Goal: Task Accomplishment & Management: Use online tool/utility

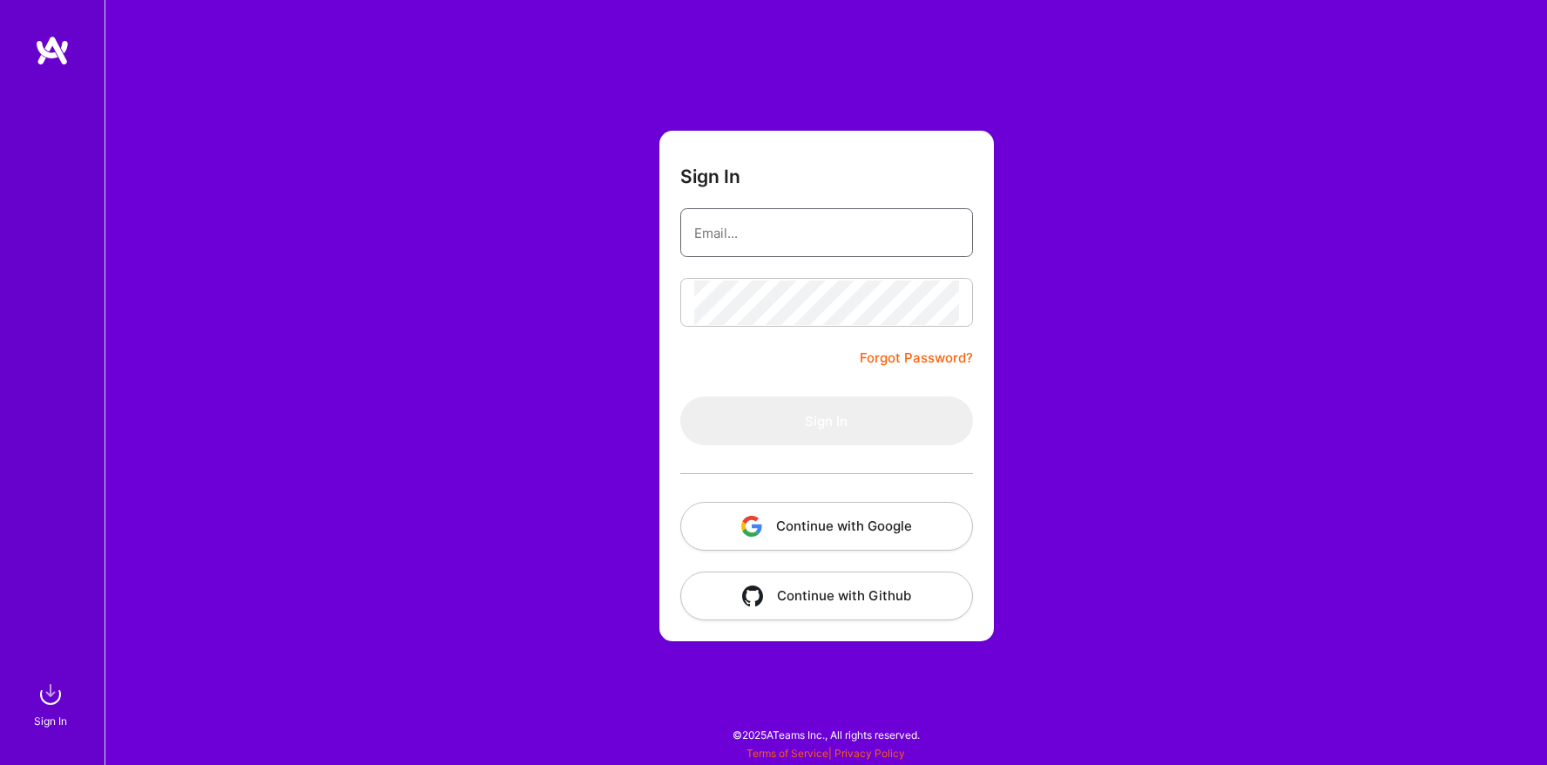
type input "[EMAIL_ADDRESS][DOMAIN_NAME]"
click at [795, 351] on form "Sign In [EMAIL_ADDRESS][DOMAIN_NAME] Forgot Password? Sign In Continue with Goo…" at bounding box center [826, 386] width 334 height 510
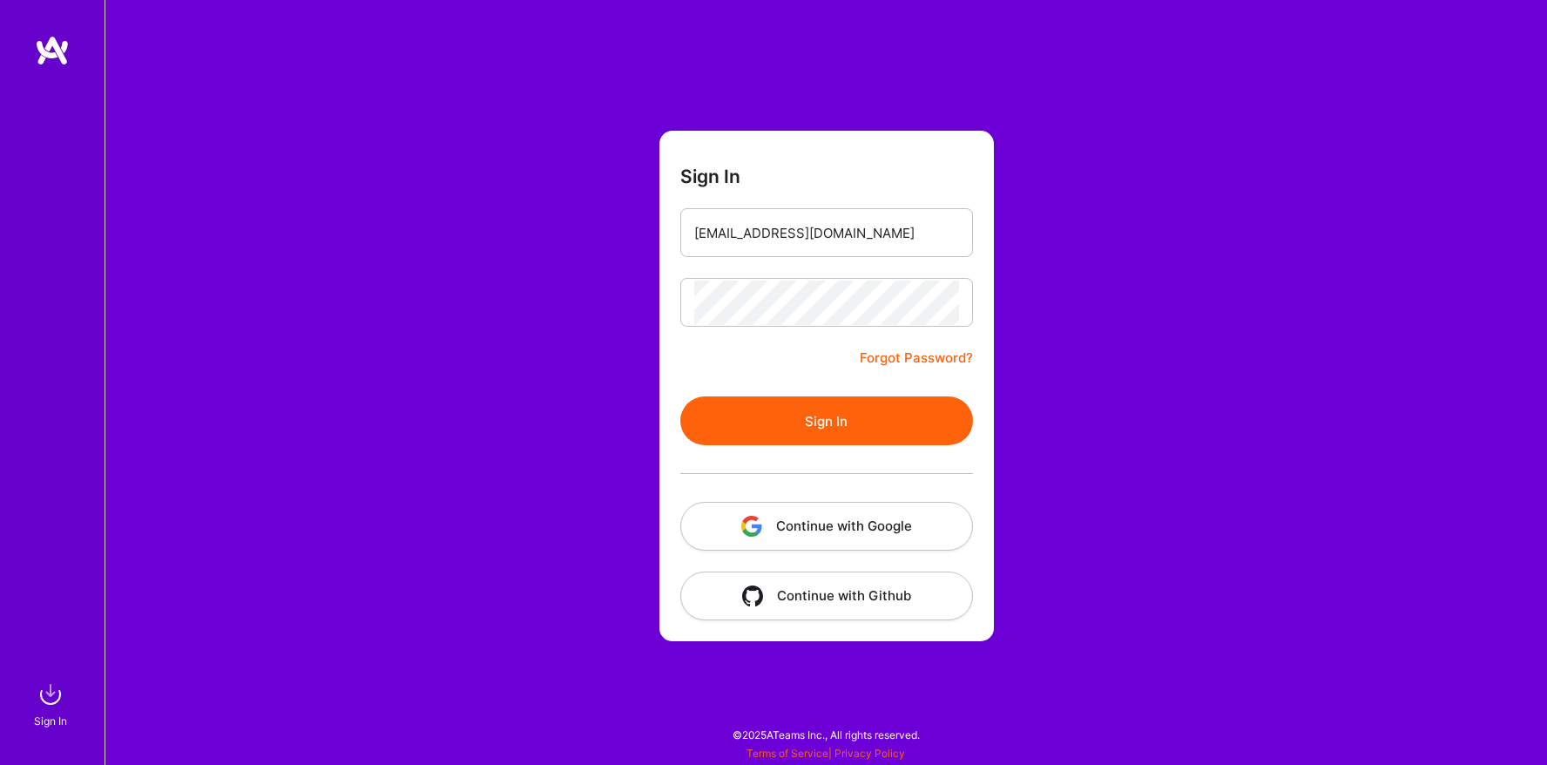
click at [789, 397] on button "Sign In" at bounding box center [826, 420] width 293 height 49
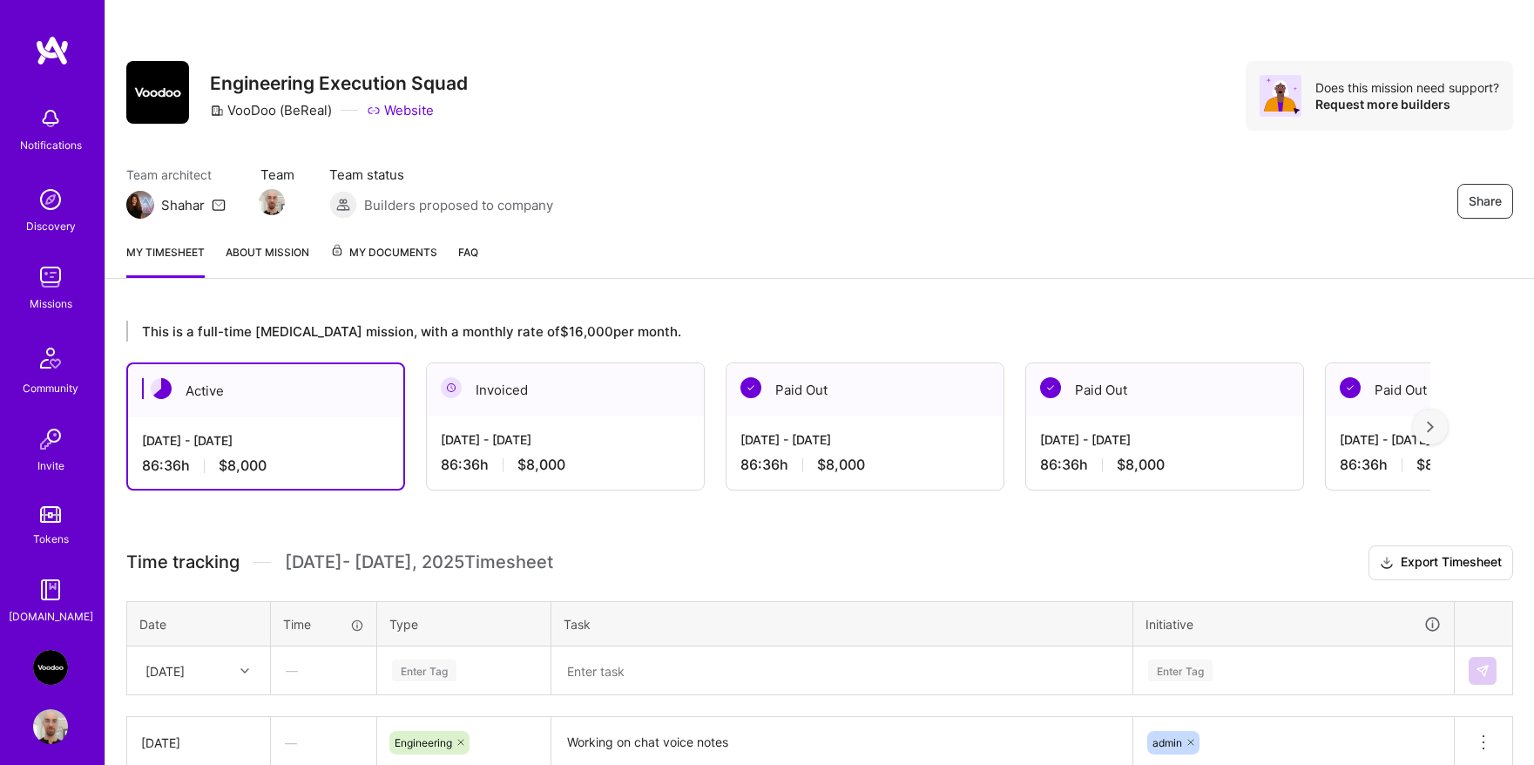
scroll to position [136, 0]
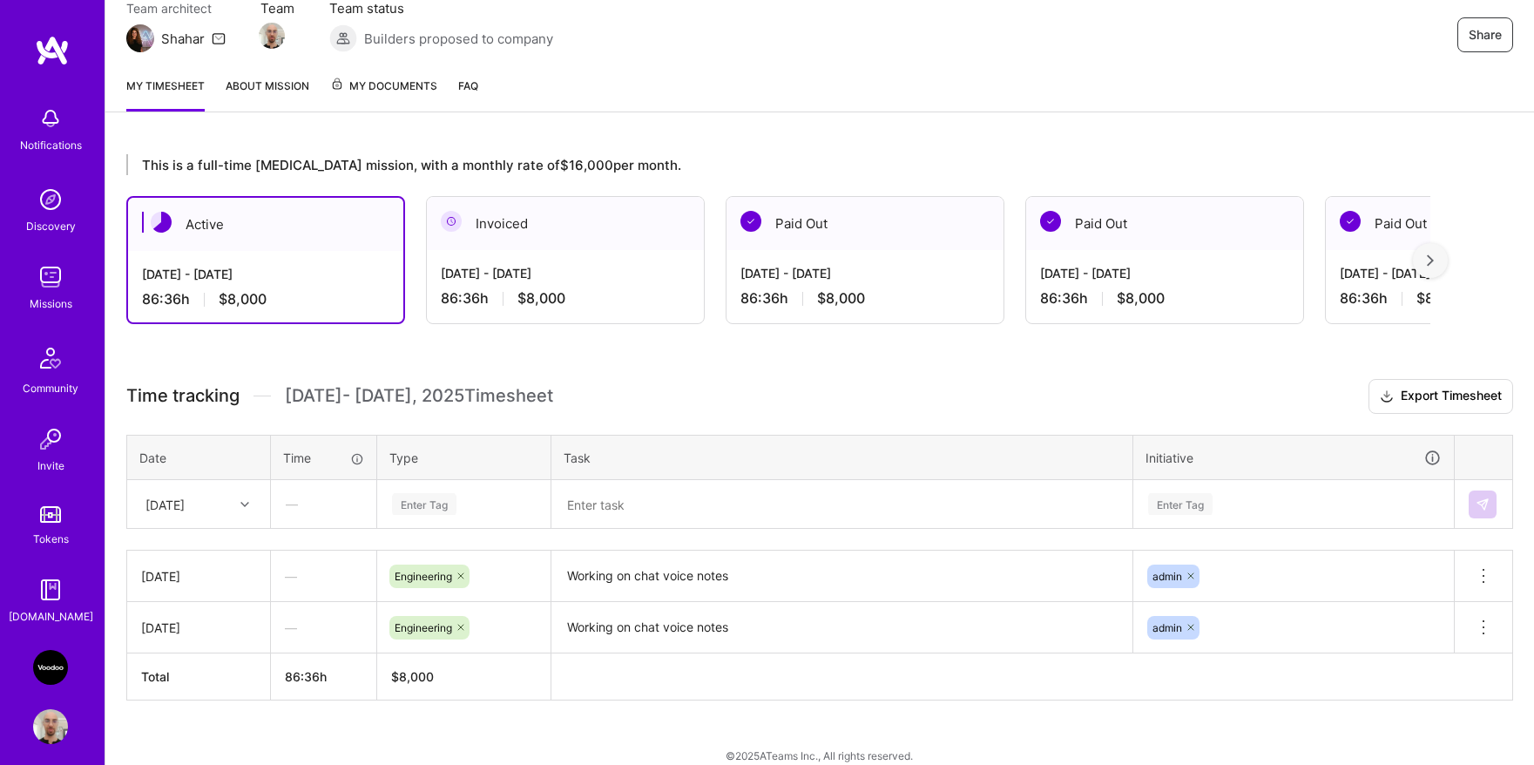
click at [438, 527] on div "Enter Tag" at bounding box center [464, 504] width 172 height 45
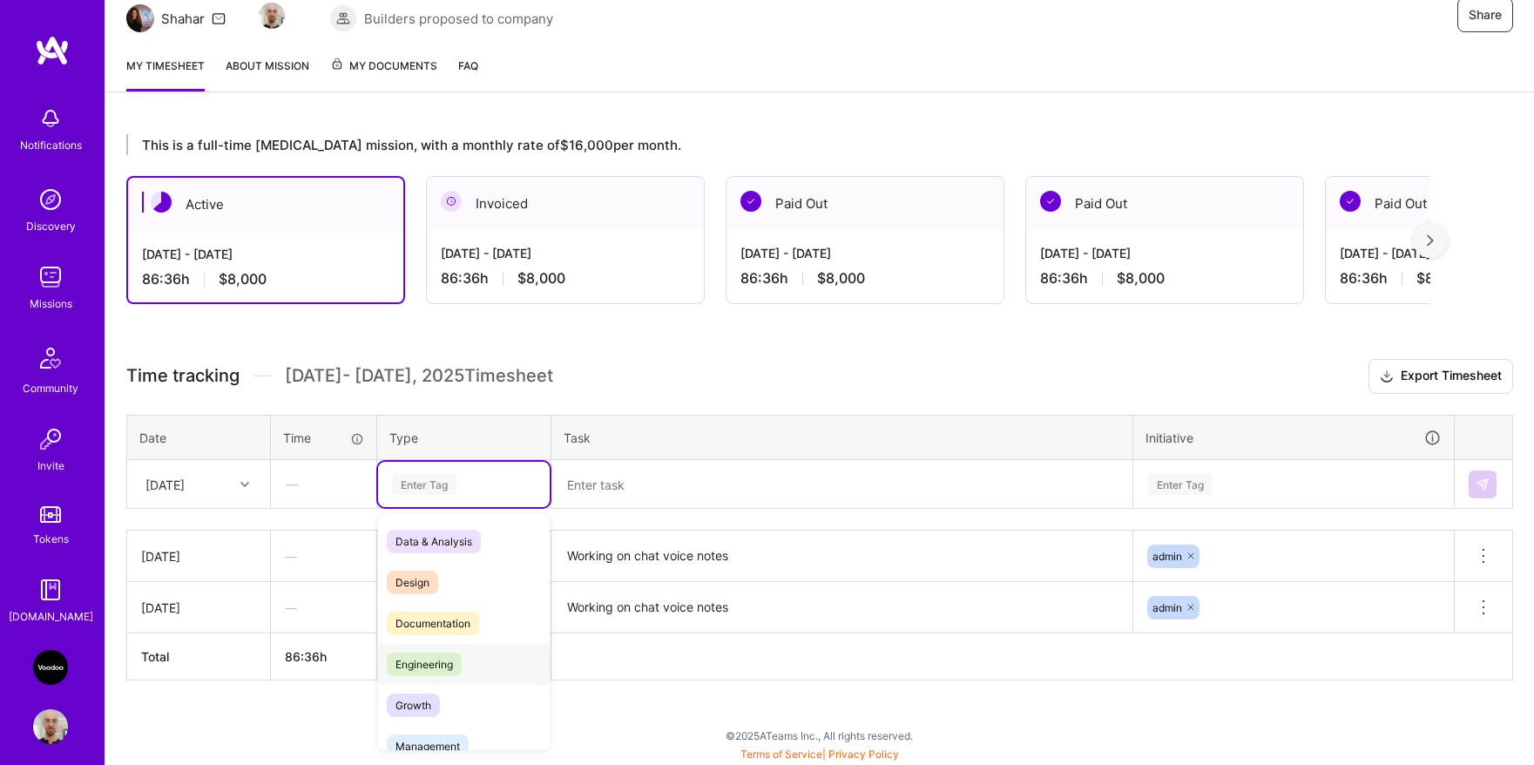
click at [420, 672] on span "Engineering" at bounding box center [424, 664] width 75 height 24
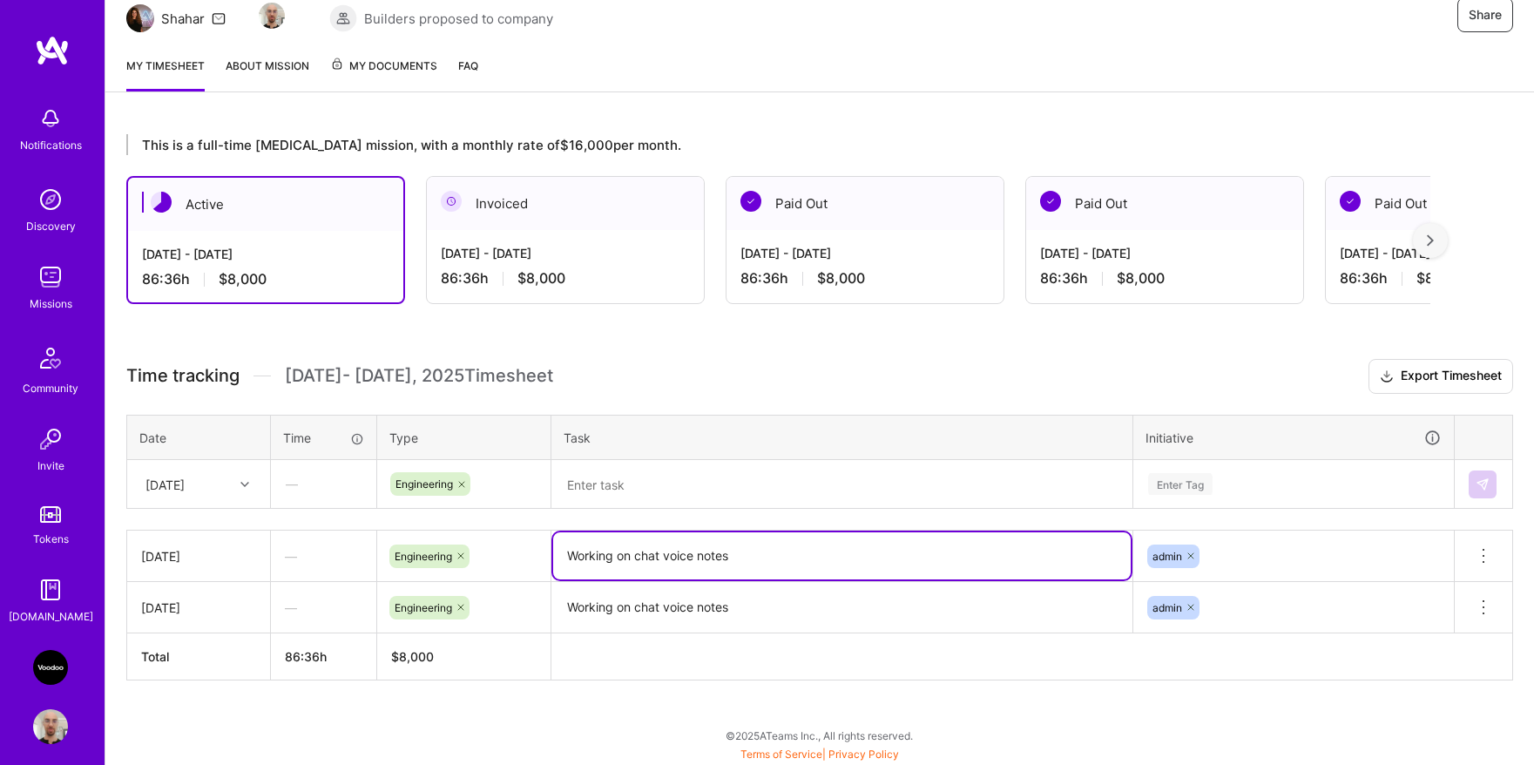
click at [618, 566] on textarea "Working on chat voice notes" at bounding box center [841, 555] width 577 height 47
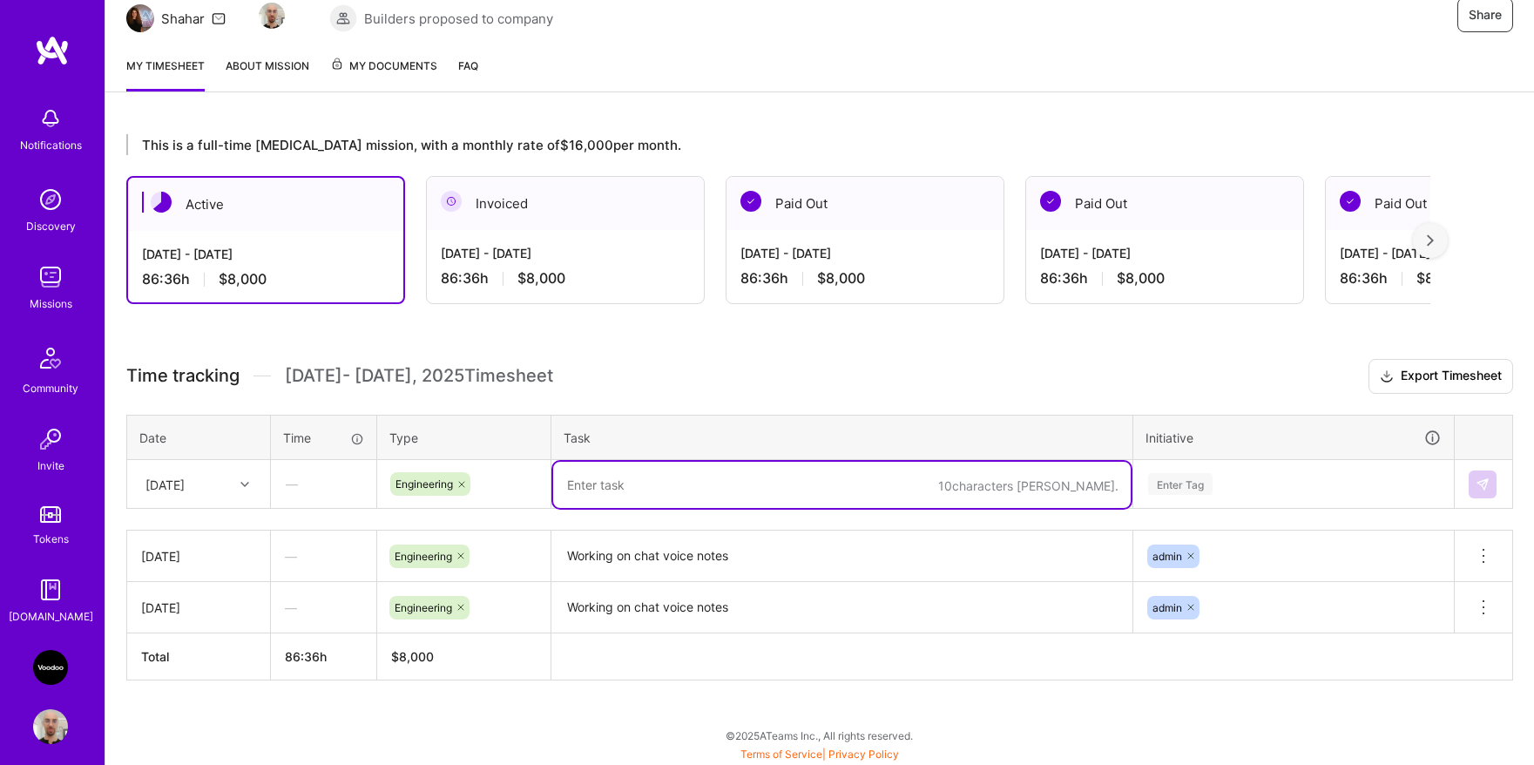
click at [616, 492] on textarea at bounding box center [841, 485] width 577 height 46
paste textarea "Working on chat voice notes"
type textarea "Working on chat voice notes"
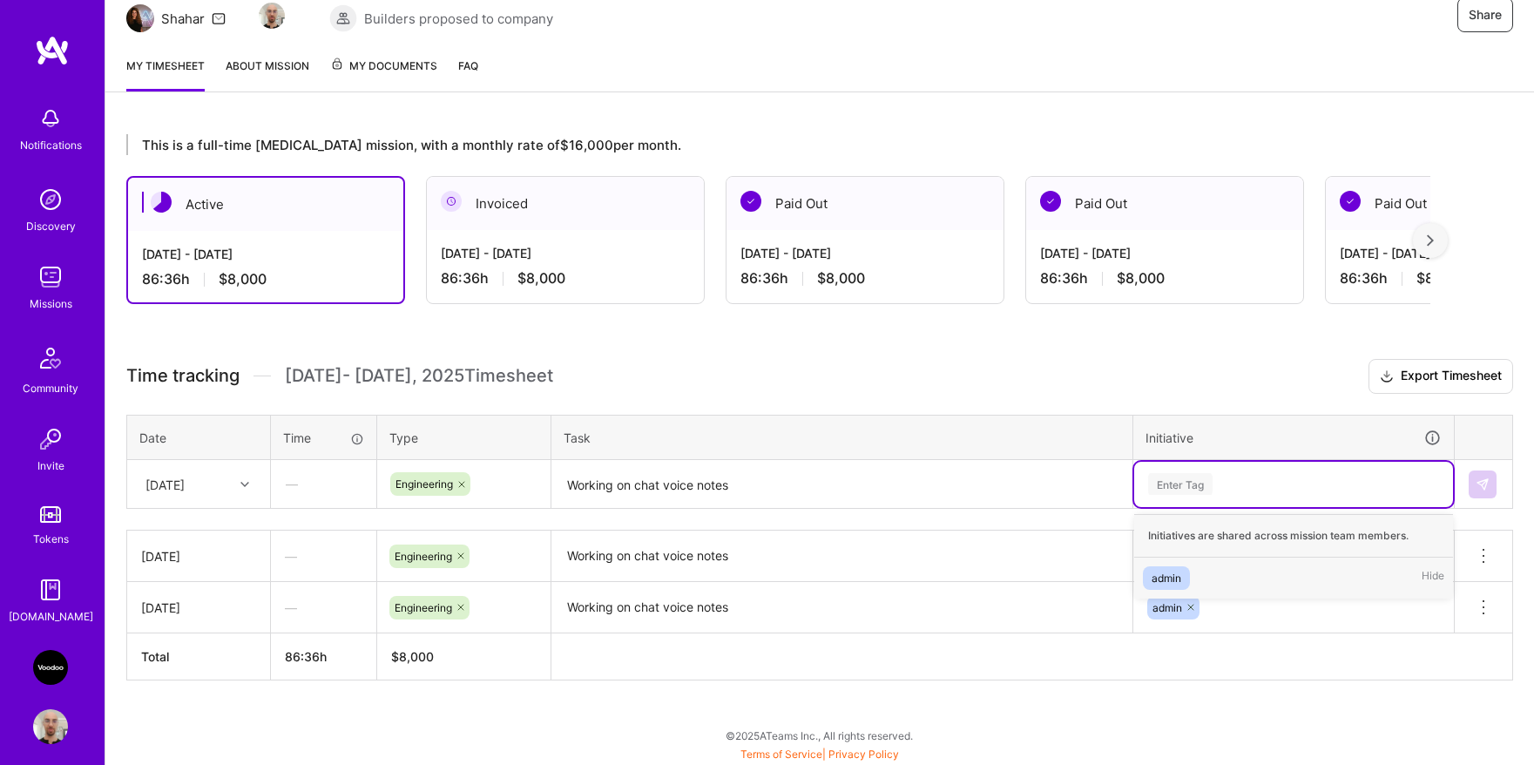
click at [1189, 482] on div "Enter Tag" at bounding box center [1180, 483] width 64 height 27
click at [1183, 576] on span "admin" at bounding box center [1166, 578] width 47 height 24
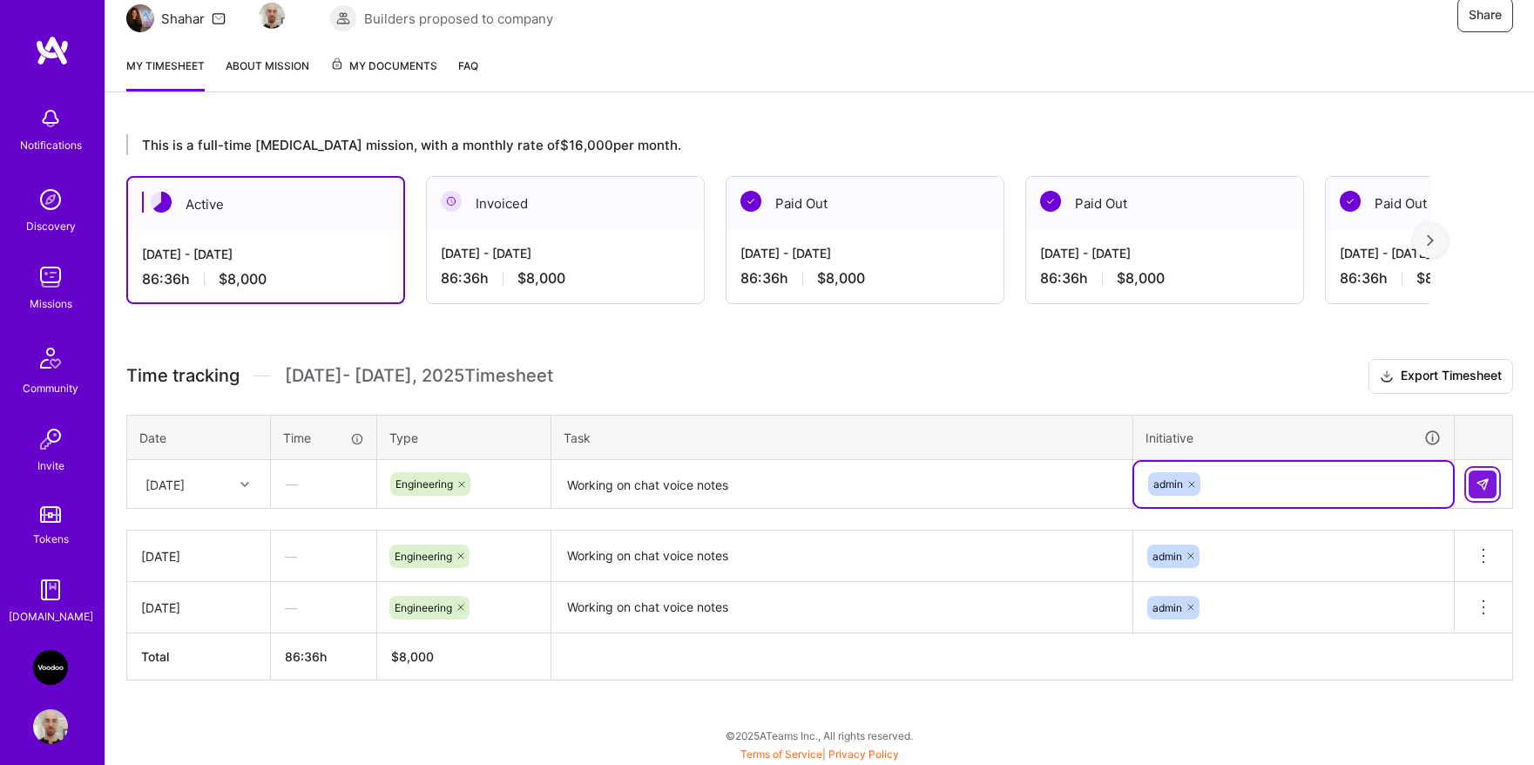
click at [1477, 482] on img at bounding box center [1482, 484] width 14 height 14
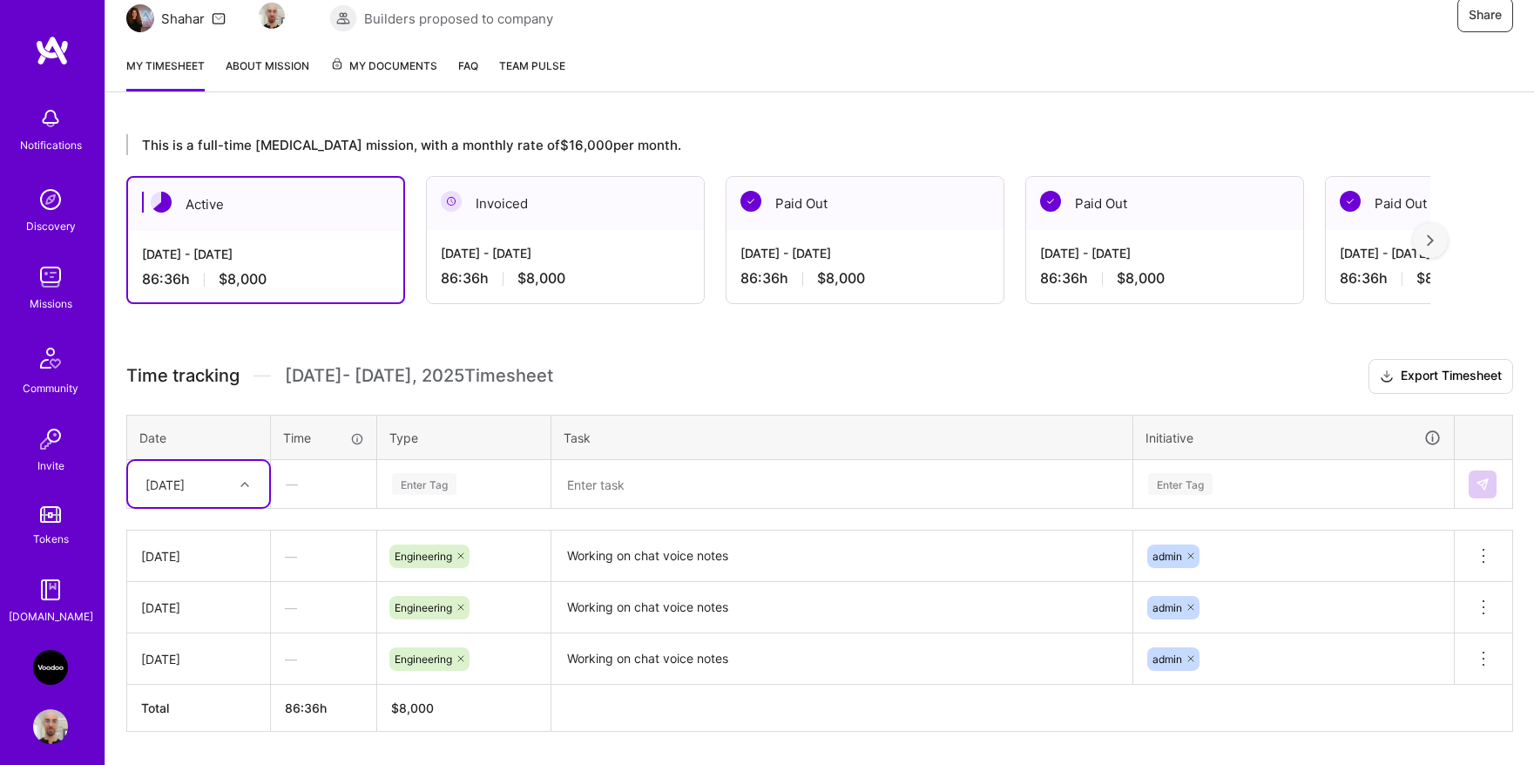
scroll to position [238, 0]
